Goal: Task Accomplishment & Management: Manage account settings

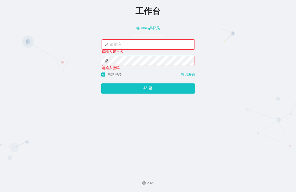
click at [142, 46] on input "text" at bounding box center [148, 44] width 93 height 10
click at [127, 47] on input "text" at bounding box center [148, 44] width 93 height 10
type input "admin"
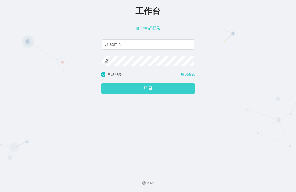
click at [149, 88] on button "登 录" at bounding box center [148, 88] width 94 height 10
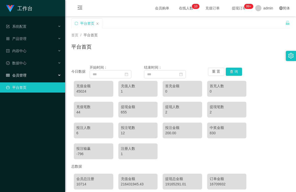
click at [28, 76] on div "会员管理" at bounding box center [32, 75] width 65 height 10
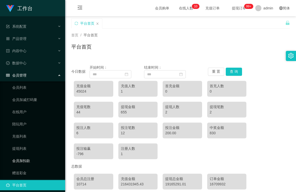
click at [31, 158] on link "会员加扣款" at bounding box center [36, 161] width 49 height 10
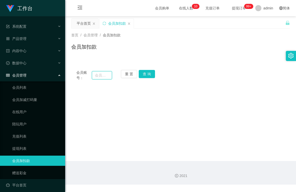
click at [109, 74] on input "text" at bounding box center [102, 75] width 20 height 8
type input "peng1111"
click at [145, 75] on button "查 询" at bounding box center [147, 74] width 16 height 8
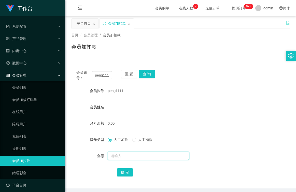
click at [127, 157] on input "text" at bounding box center [148, 156] width 81 height 8
type input "100"
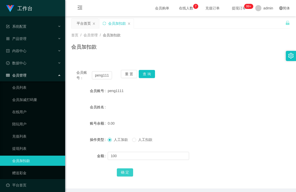
click at [122, 172] on button "确 定" at bounding box center [125, 172] width 16 height 8
click at [25, 62] on span "数据中心" at bounding box center [16, 63] width 20 height 4
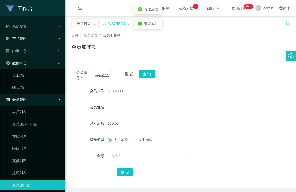
click at [23, 39] on span "产品管理" at bounding box center [16, 39] width 20 height 4
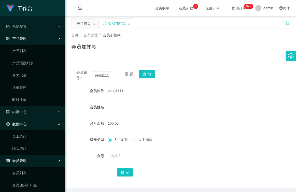
click at [10, 124] on span "数据中心" at bounding box center [16, 124] width 20 height 4
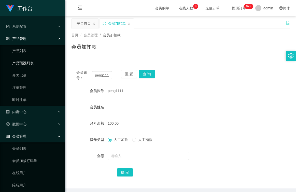
click at [27, 64] on link "产品预设列表" at bounding box center [36, 63] width 49 height 10
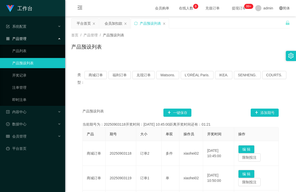
click at [120, 71] on div "类型： 商城订单 福利订单 兑现订单 Watsons. L'ORÉAL Paris. IKEA. [GEOGRAPHIC_DATA]. COURTS." at bounding box center [180, 78] width 219 height 27
click at [121, 75] on button "福利订单" at bounding box center [119, 75] width 22 height 8
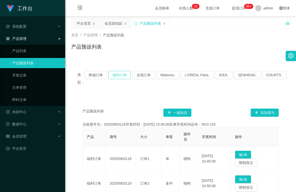
click at [128, 75] on button "福利订单" at bounding box center [119, 75] width 22 height 8
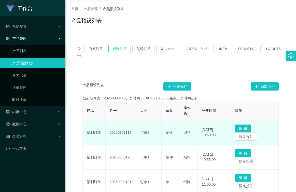
scroll to position [51, 0]
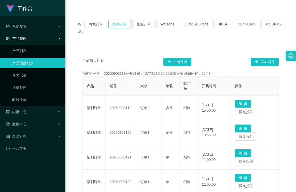
type button "k3tbw"
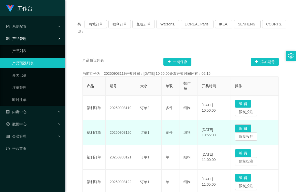
click at [132, 132] on td "20250903120" at bounding box center [121, 132] width 31 height 25
click at [131, 134] on td "20250903120" at bounding box center [121, 132] width 31 height 25
drag, startPoint x: 133, startPoint y: 133, endPoint x: 109, endPoint y: 135, distance: 24.0
click at [109, 135] on td "20250903120" at bounding box center [121, 132] width 31 height 25
copy td "20250903120"
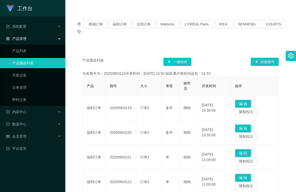
click at [129, 13] on div "类型： 商城订单 福利订单 兑现订单 Watsons. L'ORÉAL Paris. IKEA. [GEOGRAPHIC_DATA]. COURTS. 产品预…" at bounding box center [180, 186] width 219 height 357
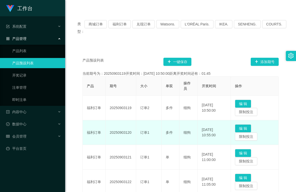
click at [125, 133] on td "20250903120" at bounding box center [121, 132] width 31 height 25
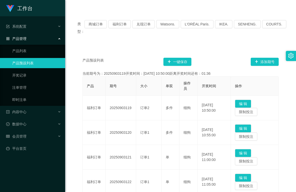
click at [36, 66] on link "产品预设列表" at bounding box center [36, 63] width 49 height 10
click at [27, 40] on div "产品管理" at bounding box center [32, 39] width 65 height 10
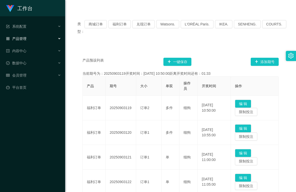
click at [27, 38] on div "产品管理" at bounding box center [32, 39] width 65 height 10
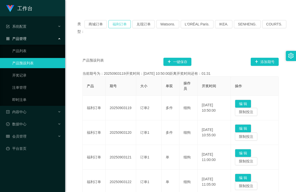
click at [123, 25] on button "福利订单" at bounding box center [119, 24] width 22 height 8
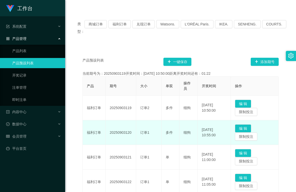
click at [124, 134] on td "20250903120" at bounding box center [121, 132] width 31 height 25
drag, startPoint x: 124, startPoint y: 134, endPoint x: 117, endPoint y: 129, distance: 8.3
copy td "20250903120"
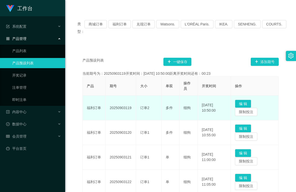
click at [108, 96] on td "20250903119" at bounding box center [121, 108] width 31 height 25
click at [108, 109] on td "20250903119" at bounding box center [121, 108] width 31 height 25
drag, startPoint x: 110, startPoint y: 109, endPoint x: 132, endPoint y: 108, distance: 22.4
click at [132, 108] on td "20250903119" at bounding box center [121, 108] width 31 height 25
copy td "20250903119"
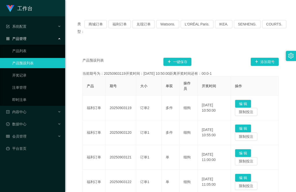
click at [107, 44] on div "类型： 商城订单 福利订单 兑现订单 Watsons. L'ORÉAL Paris. IKEA. [GEOGRAPHIC_DATA]. COURTS. 产品预…" at bounding box center [180, 189] width 219 height 351
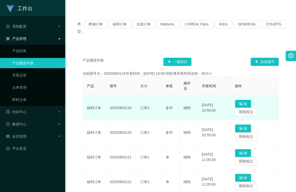
click at [124, 106] on td "20250903119" at bounding box center [121, 108] width 31 height 25
copy td "20250903119"
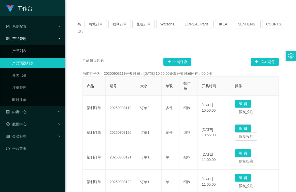
click at [109, 35] on div "类型： 商城订单 福利订单 兑现订单 Watsons. L'ORÉAL Paris. IKEA. [GEOGRAPHIC_DATA]. COURTS." at bounding box center [180, 27] width 206 height 15
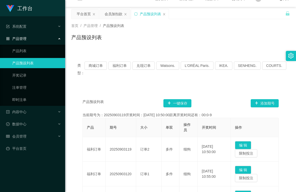
scroll to position [0, 0]
